Goal: Information Seeking & Learning: Learn about a topic

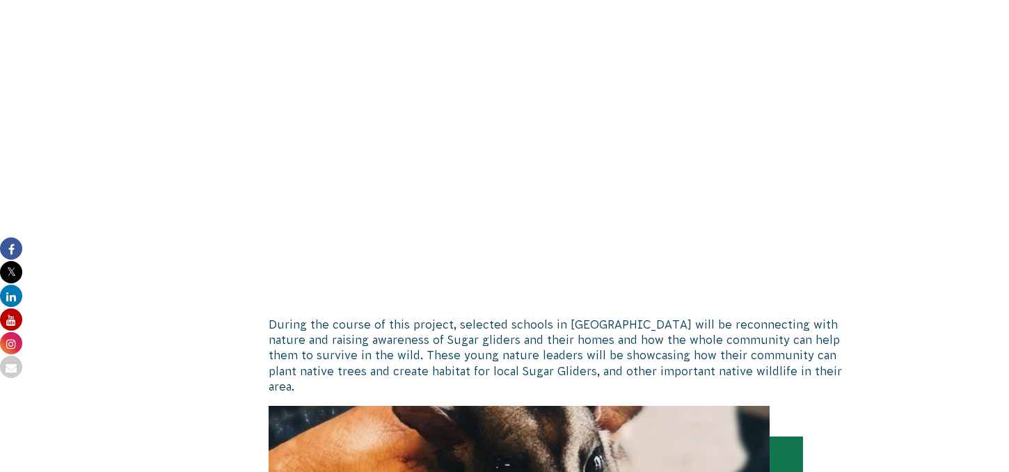
scroll to position [1891, 0]
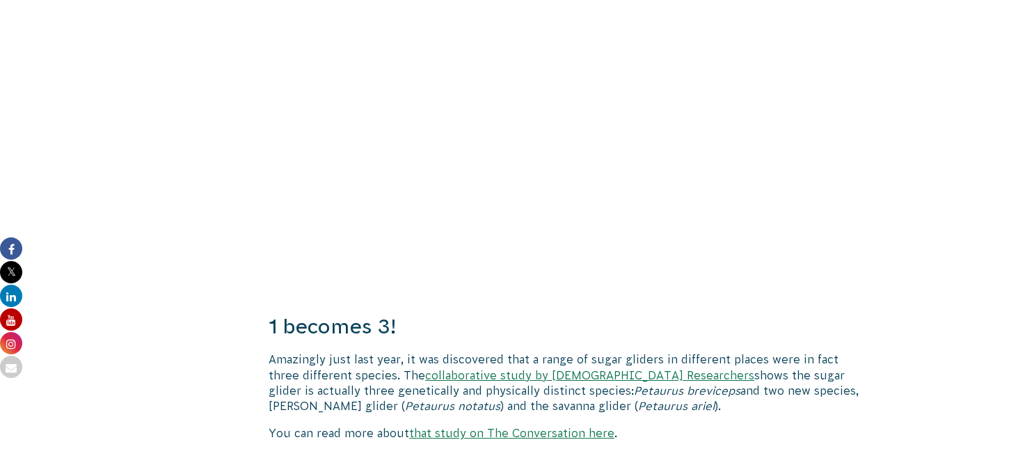
scroll to position [935, 0]
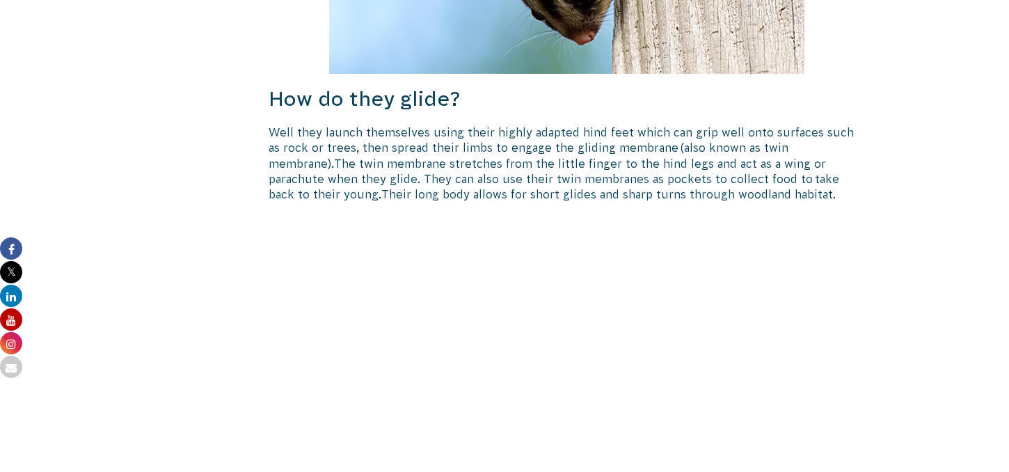
click at [543, 93] on h3 "How do they glide?" at bounding box center [567, 99] width 597 height 29
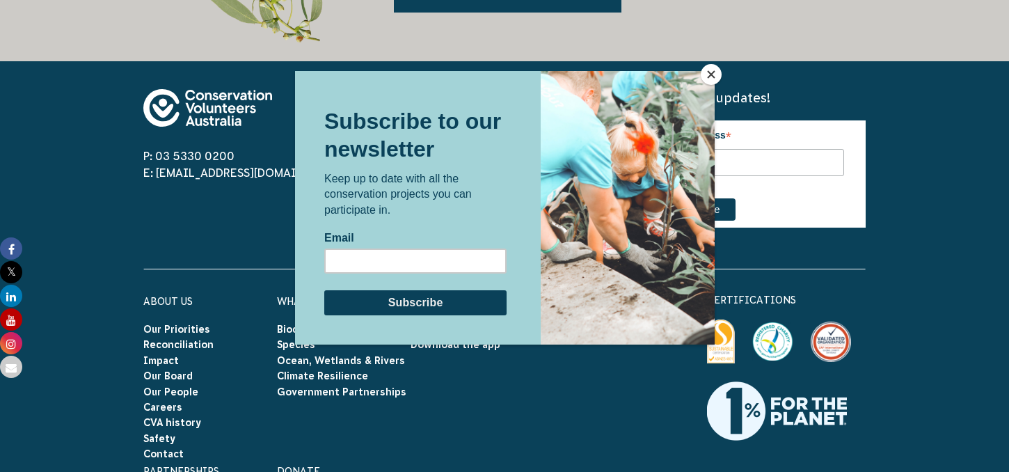
scroll to position [3939, 0]
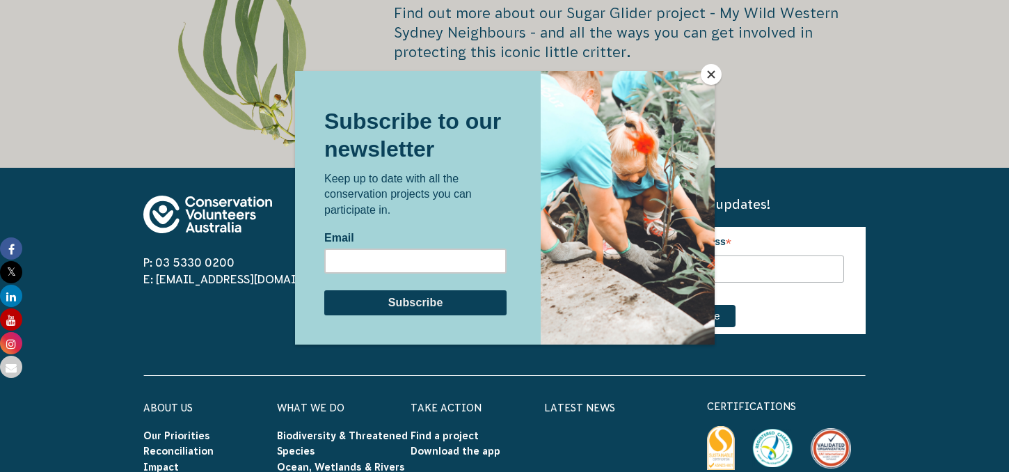
click at [706, 80] on button "Close" at bounding box center [711, 74] width 21 height 21
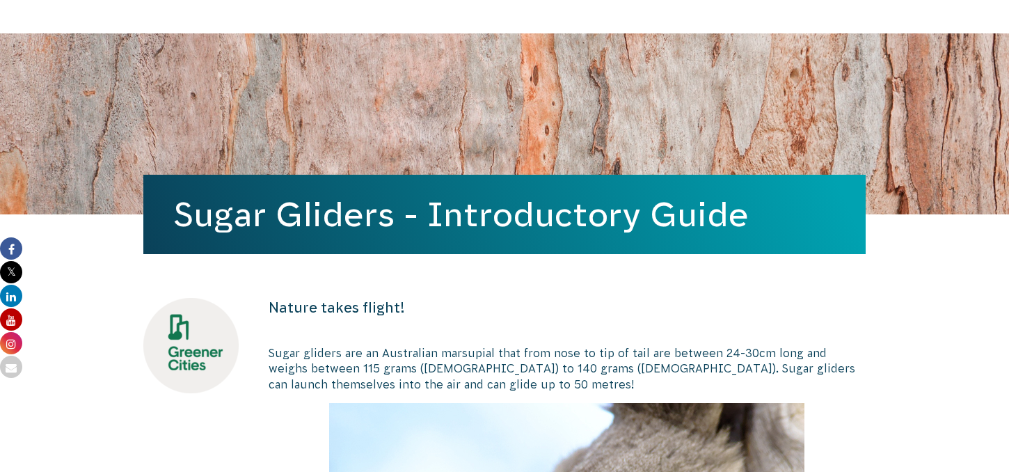
scroll to position [131, 0]
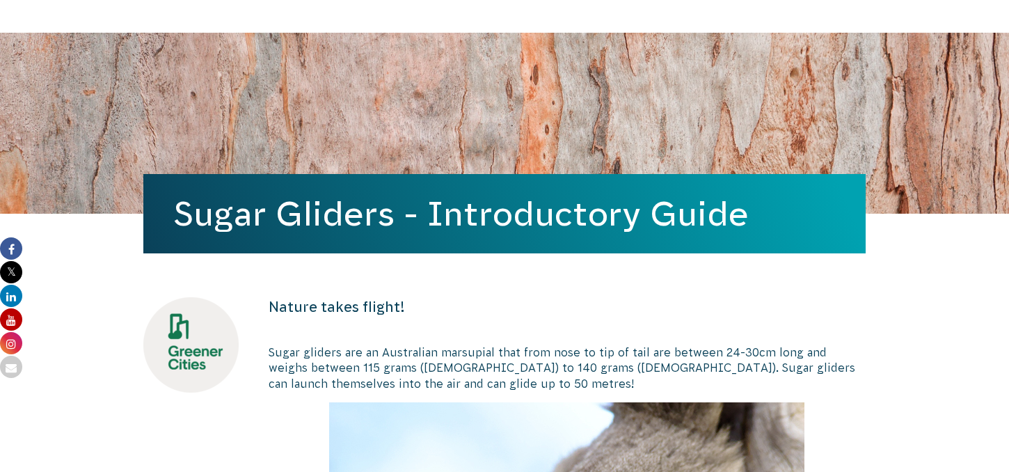
drag, startPoint x: 179, startPoint y: 215, endPoint x: 828, endPoint y: 219, distance: 648.4
click at [828, 219] on h1 "Sugar Gliders - Introductory Guide" at bounding box center [504, 214] width 661 height 38
copy h1 "Sugar Gliders - Introductory Guide"
click at [690, 119] on div "Sugar Gliders - Introductory Guide" at bounding box center [504, 123] width 722 height 181
